Goal: Check status: Check status

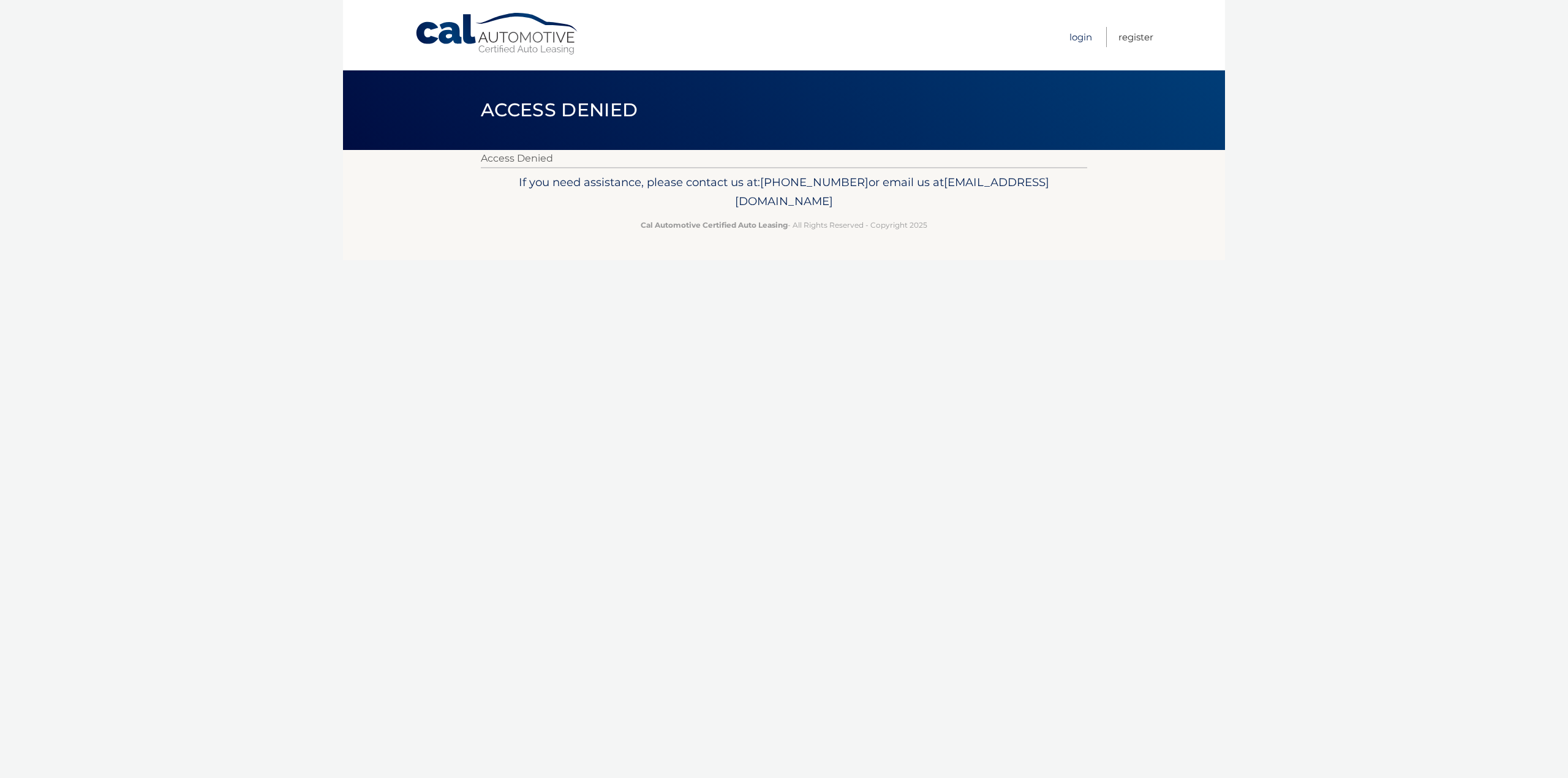
click at [1082, 33] on link "Login" at bounding box center [1080, 38] width 23 height 20
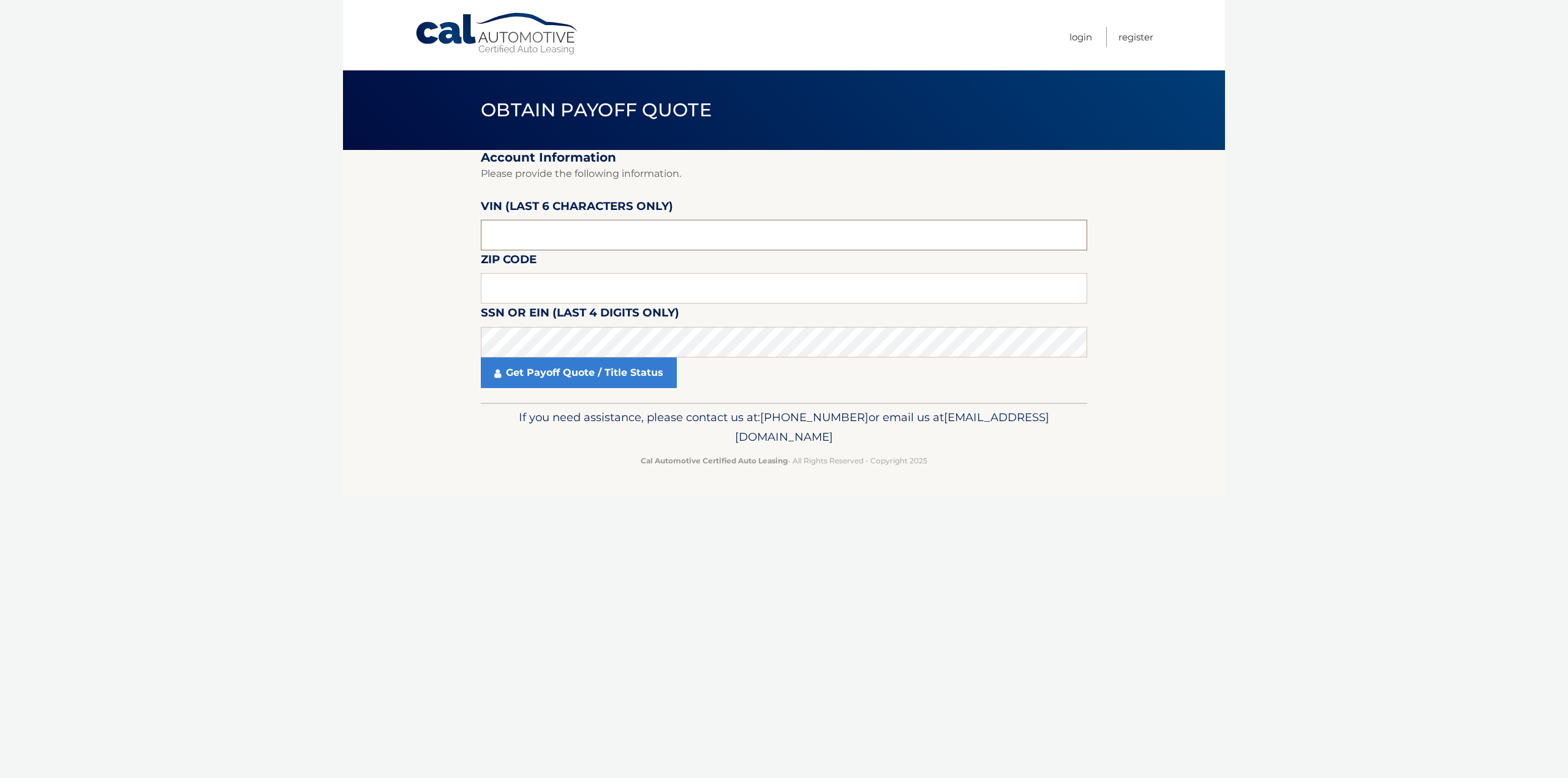
click at [569, 241] on input "text" at bounding box center [784, 235] width 607 height 31
type input "703522"
click at [555, 287] on input "text" at bounding box center [784, 289] width 607 height 31
click at [616, 366] on link "Get Payoff Quote / Title Status" at bounding box center [578, 373] width 196 height 31
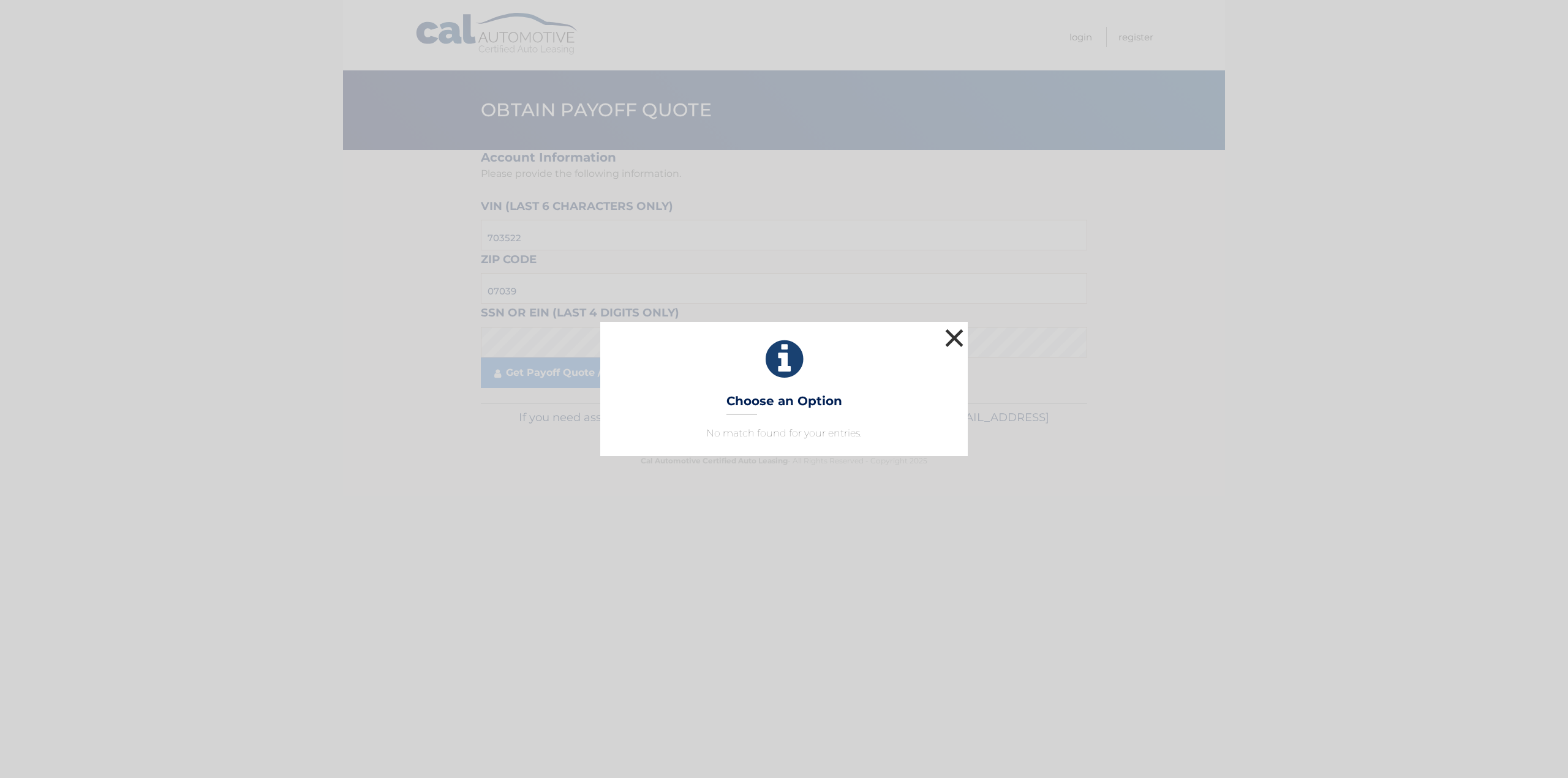
click at [950, 331] on button "×" at bounding box center [954, 337] width 25 height 25
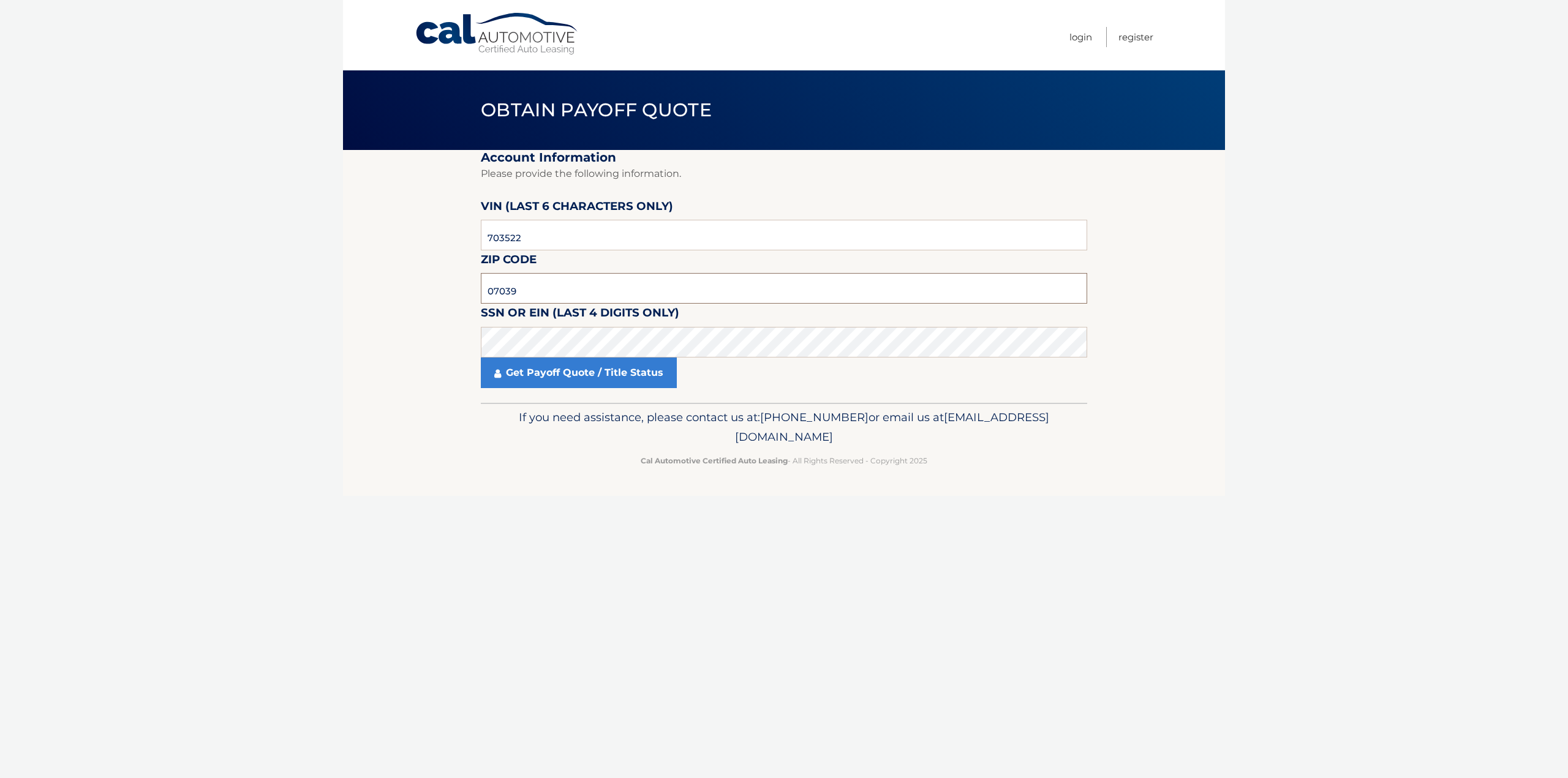
drag, startPoint x: 537, startPoint y: 292, endPoint x: 457, endPoint y: 301, distance: 80.5
click at [457, 301] on section "Account Information Please provide the following information. [PERSON_NAME] (la…" at bounding box center [784, 277] width 882 height 253
type input "07017"
click at [561, 373] on link "Get Payoff Quote / Title Status" at bounding box center [578, 373] width 196 height 31
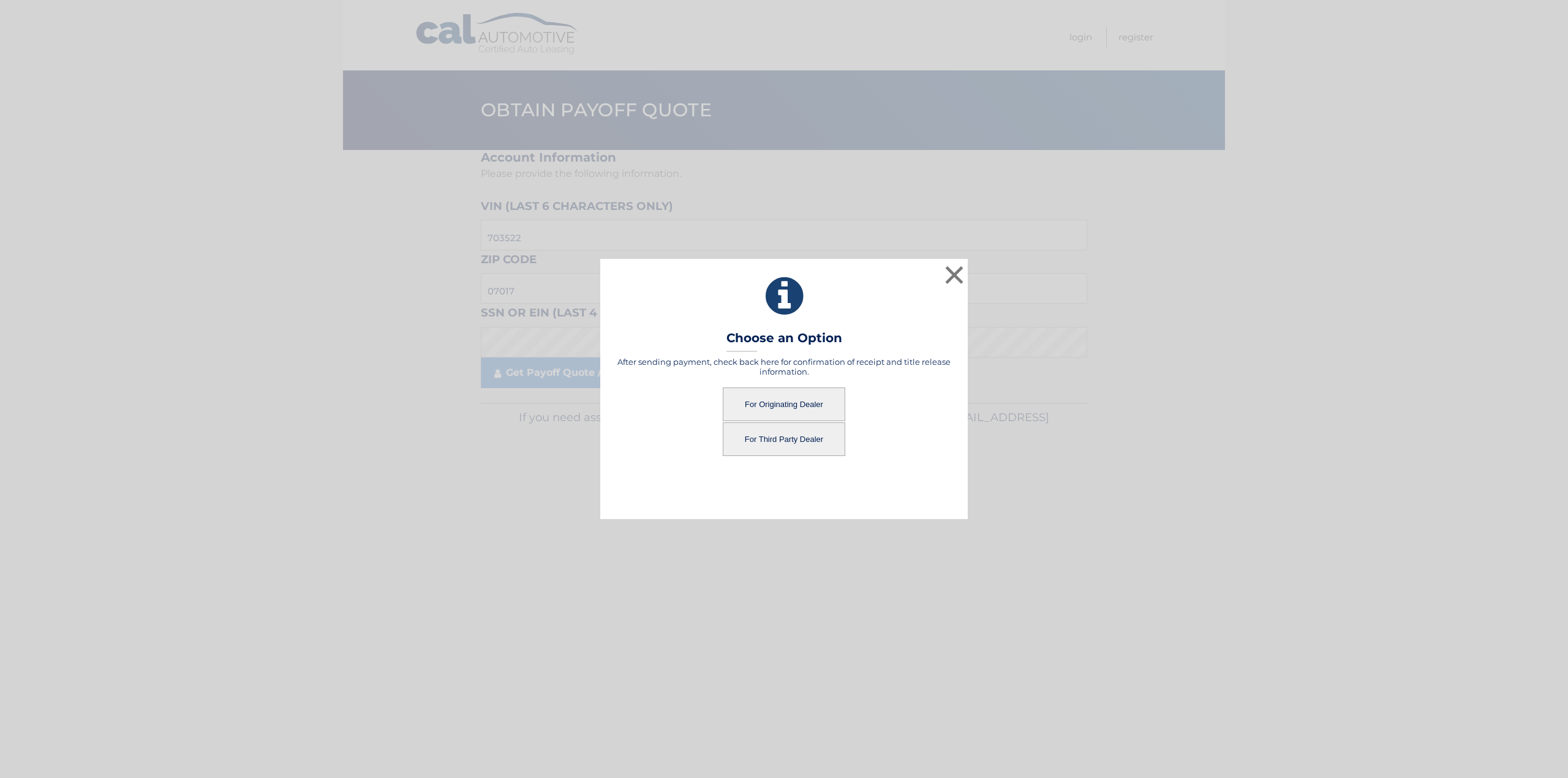
click at [806, 403] on button "For Originating Dealer" at bounding box center [784, 404] width 122 height 33
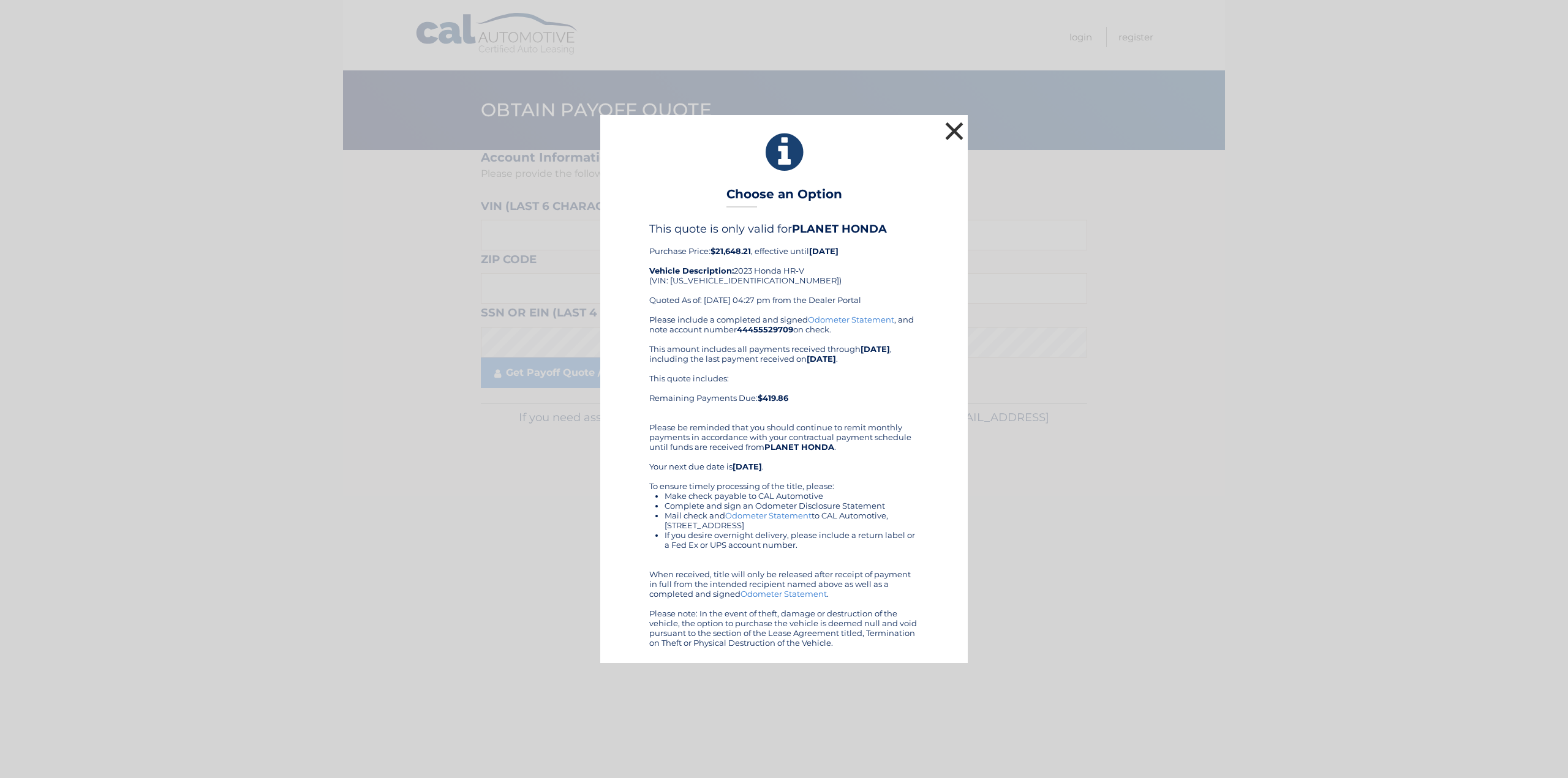
click at [958, 134] on button "×" at bounding box center [954, 131] width 25 height 25
